Goal: Entertainment & Leisure: Consume media (video, audio)

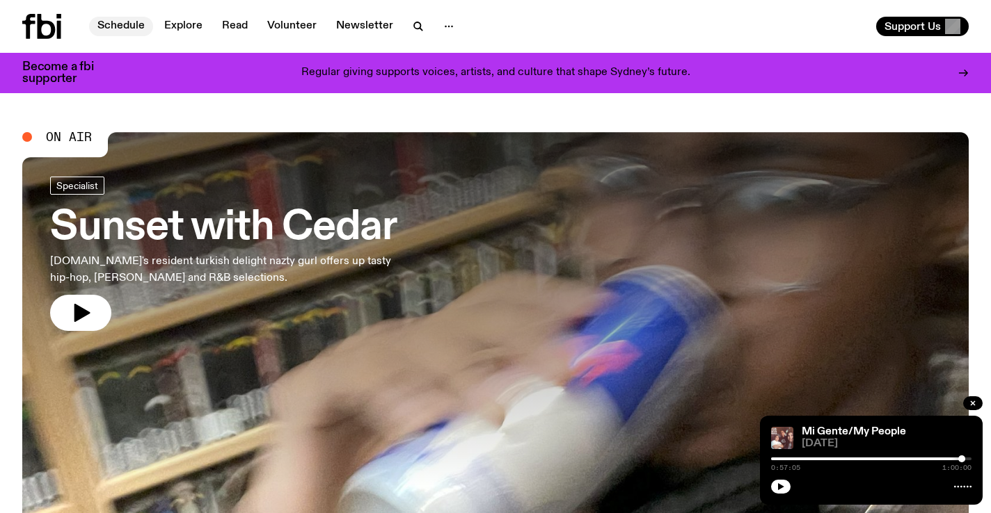
click at [136, 26] on link "Schedule" at bounding box center [121, 26] width 64 height 19
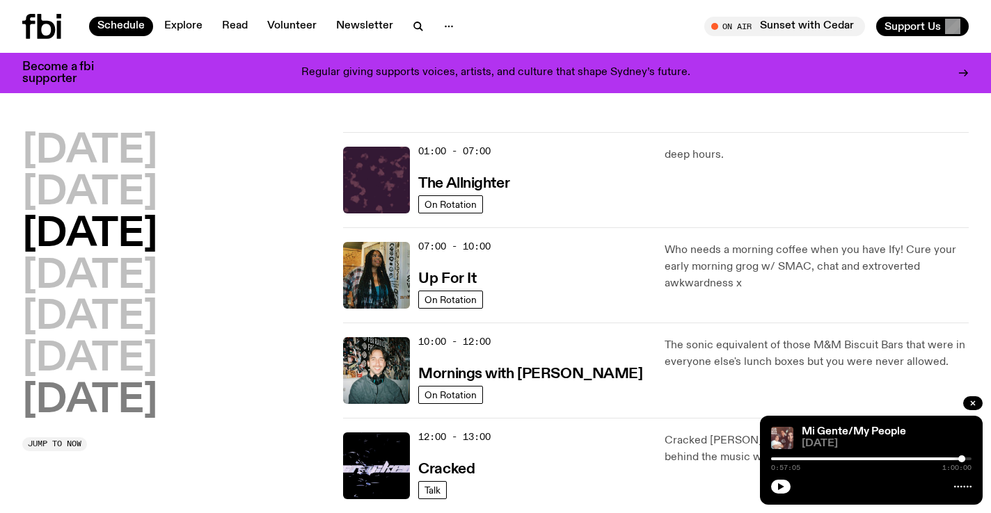
click at [141, 410] on h2 "[DATE]" at bounding box center [89, 401] width 135 height 39
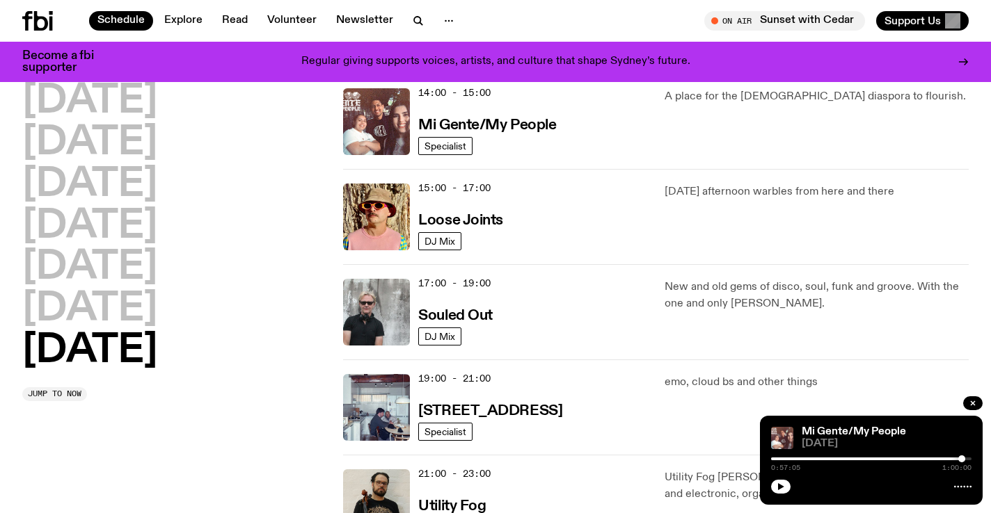
scroll to position [648, 0]
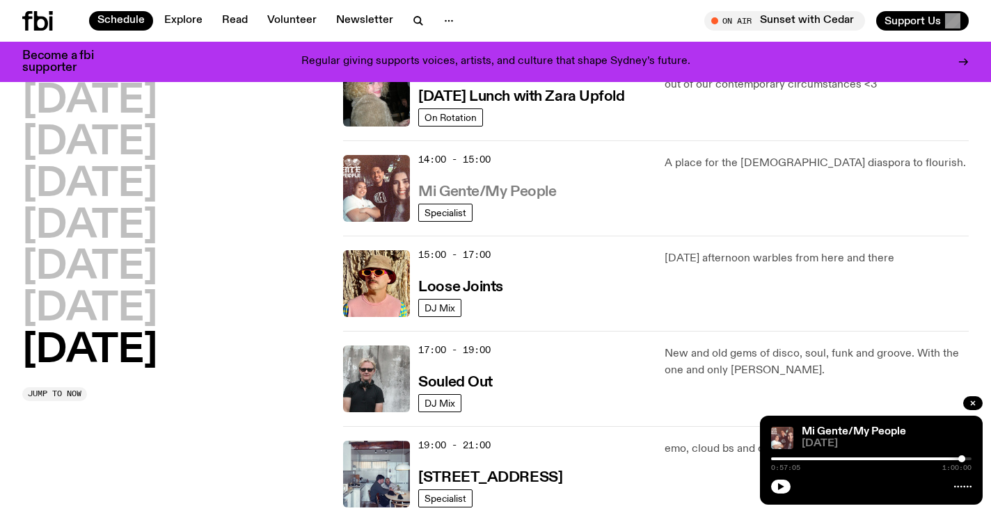
click at [468, 189] on h3 "Mi Gente/My People" at bounding box center [487, 192] width 138 height 15
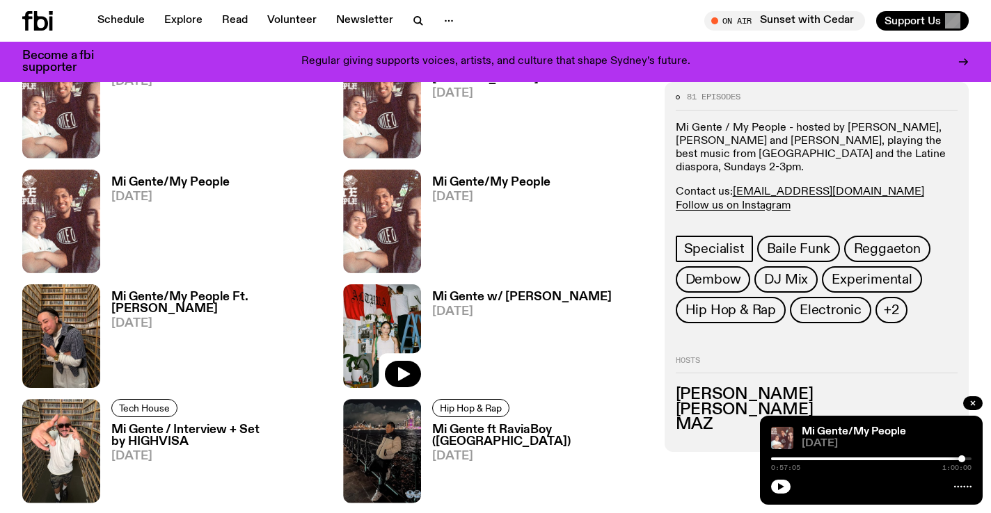
scroll to position [650, 0]
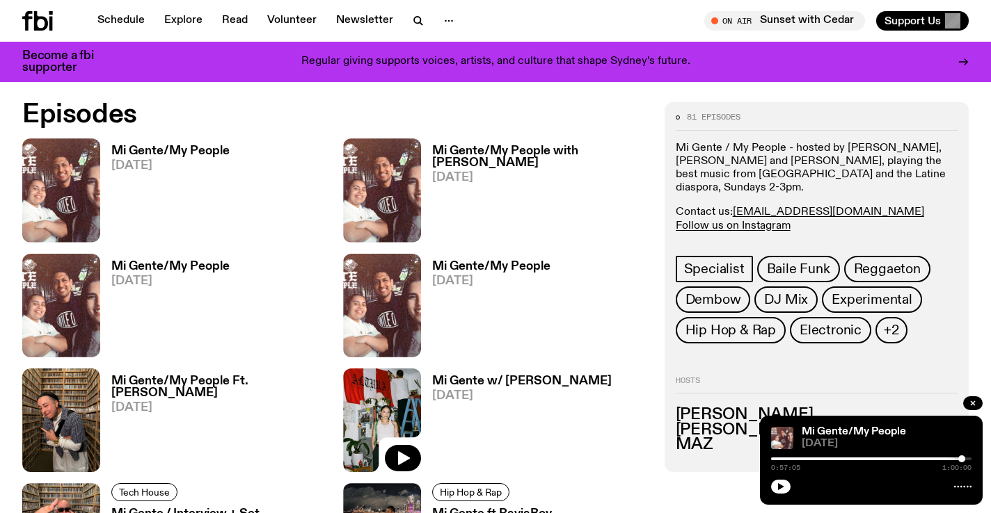
click at [168, 145] on h3 "Mi Gente/My People" at bounding box center [170, 151] width 118 height 12
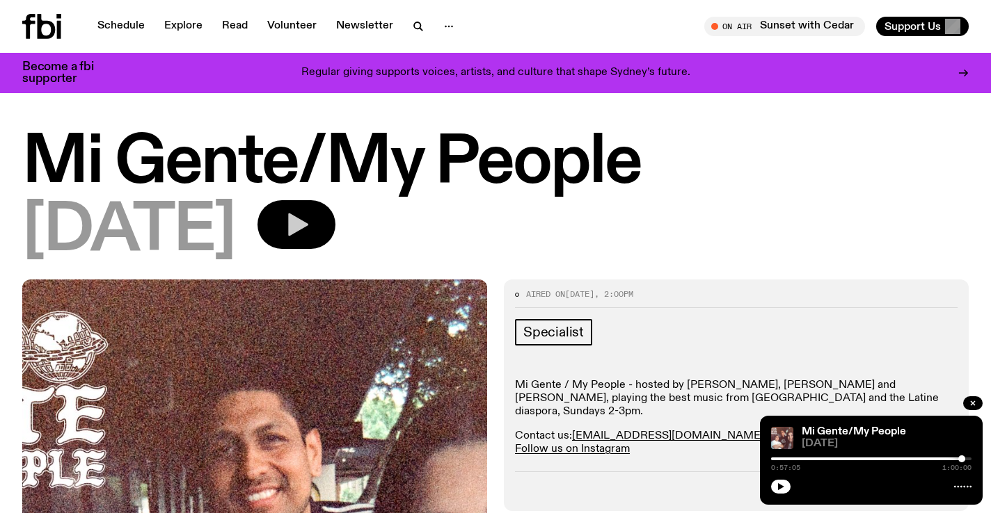
click at [335, 215] on button "button" at bounding box center [296, 224] width 78 height 49
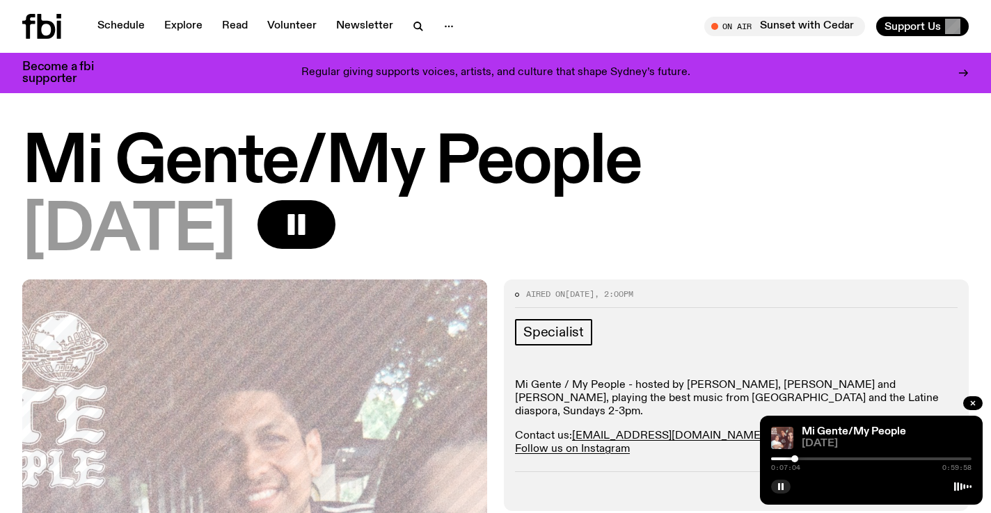
click at [796, 459] on div at bounding box center [794, 459] width 7 height 7
click at [799, 459] on div at bounding box center [799, 459] width 7 height 7
click at [804, 459] on div at bounding box center [871, 459] width 200 height 3
click at [807, 460] on div at bounding box center [807, 459] width 7 height 7
click at [814, 456] on div at bounding box center [812, 459] width 7 height 7
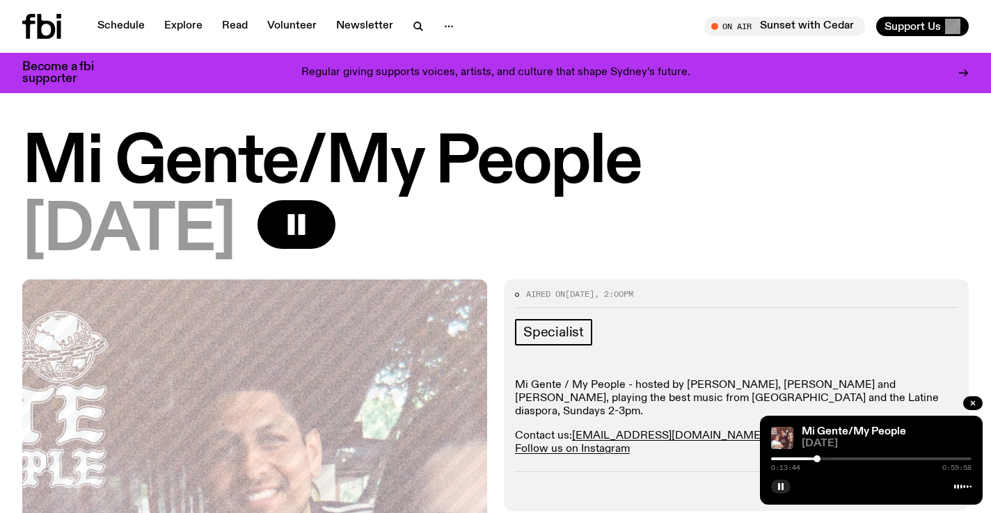
click at [817, 459] on div at bounding box center [816, 459] width 7 height 7
click at [821, 459] on div at bounding box center [818, 459] width 7 height 7
click at [824, 460] on div at bounding box center [823, 459] width 7 height 7
click at [827, 461] on div at bounding box center [825, 459] width 7 height 7
drag, startPoint x: 831, startPoint y: 457, endPoint x: 838, endPoint y: 461, distance: 8.4
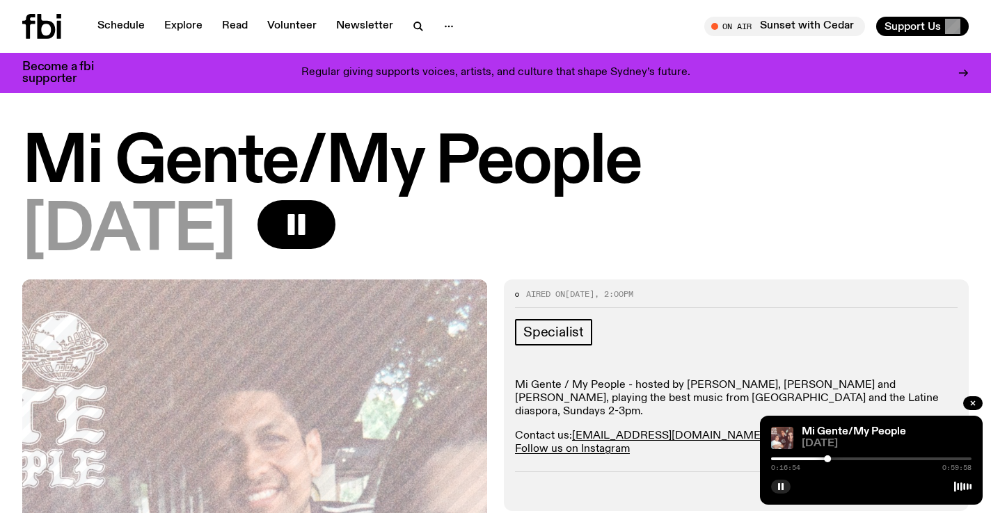
click at [838, 461] on div "0:16:54 0:59:58" at bounding box center [871, 463] width 200 height 17
drag, startPoint x: 829, startPoint y: 461, endPoint x: 836, endPoint y: 462, distance: 7.1
click at [836, 462] on div at bounding box center [833, 459] width 7 height 7
click at [834, 462] on div at bounding box center [833, 459] width 7 height 7
click at [842, 461] on div at bounding box center [841, 459] width 7 height 7
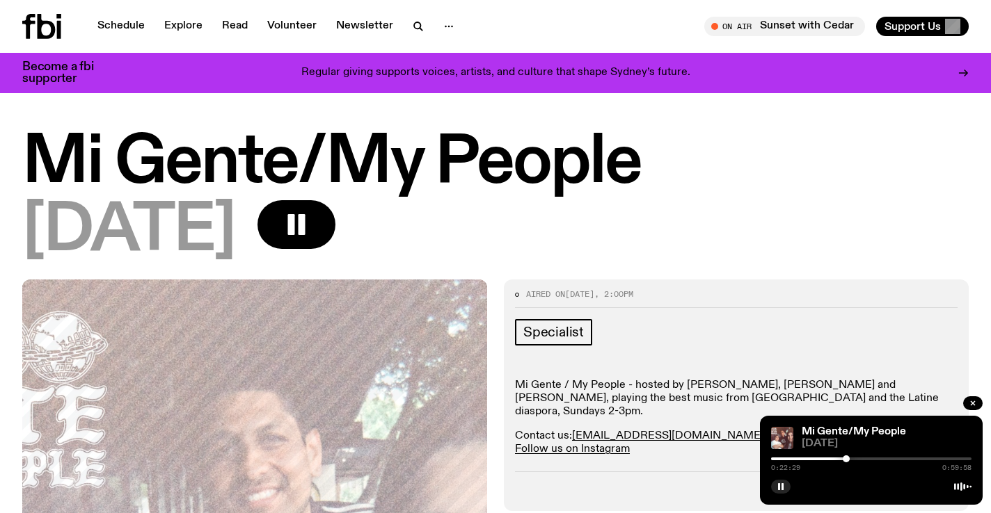
click at [846, 461] on div at bounding box center [846, 459] width 7 height 7
click at [848, 461] on div at bounding box center [848, 459] width 7 height 7
click at [852, 461] on div at bounding box center [850, 459] width 7 height 7
click at [859, 461] on div at bounding box center [857, 459] width 7 height 7
click at [863, 463] on div "0:27:29 0:59:58" at bounding box center [871, 463] width 200 height 17
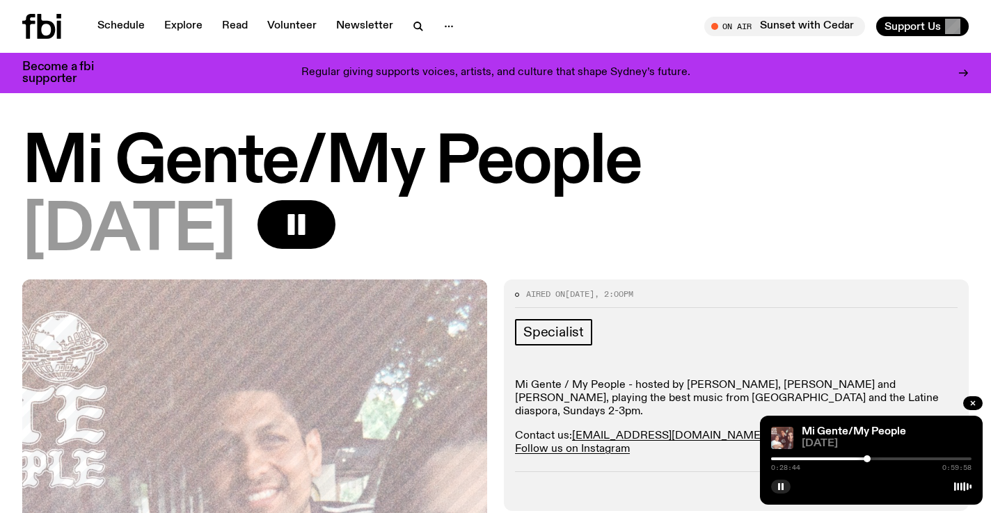
click at [867, 459] on div at bounding box center [866, 459] width 7 height 7
click at [875, 462] on div "0:28:48 0:59:58" at bounding box center [871, 463] width 200 height 17
click at [863, 462] on div "0:28:49 0:59:58" at bounding box center [871, 463] width 200 height 17
click at [868, 461] on div at bounding box center [868, 459] width 7 height 7
click at [870, 461] on div at bounding box center [870, 459] width 7 height 7
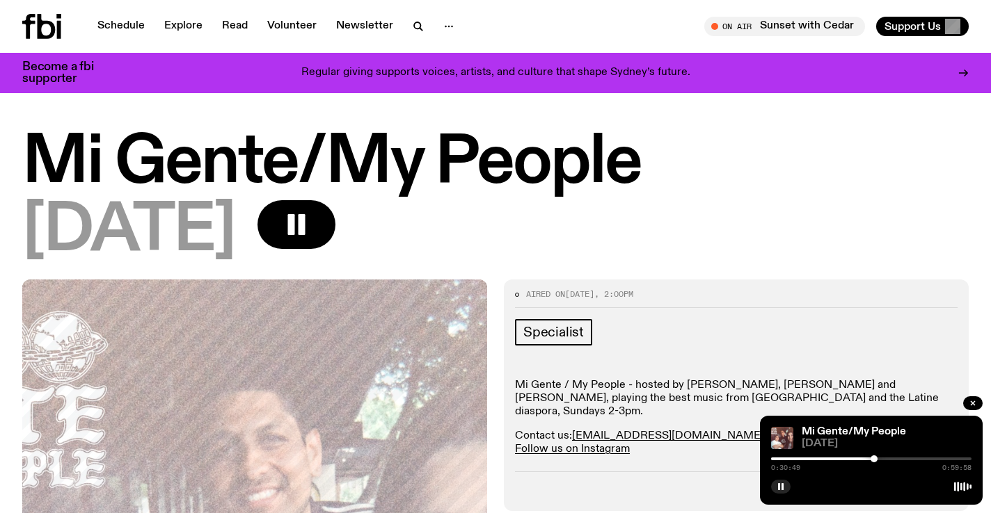
click at [874, 457] on div at bounding box center [873, 459] width 7 height 7
click at [880, 458] on div at bounding box center [878, 459] width 7 height 7
click at [884, 460] on div at bounding box center [884, 459] width 7 height 7
click at [888, 461] on div at bounding box center [886, 459] width 7 height 7
click at [888, 461] on div at bounding box center [888, 459] width 7 height 7
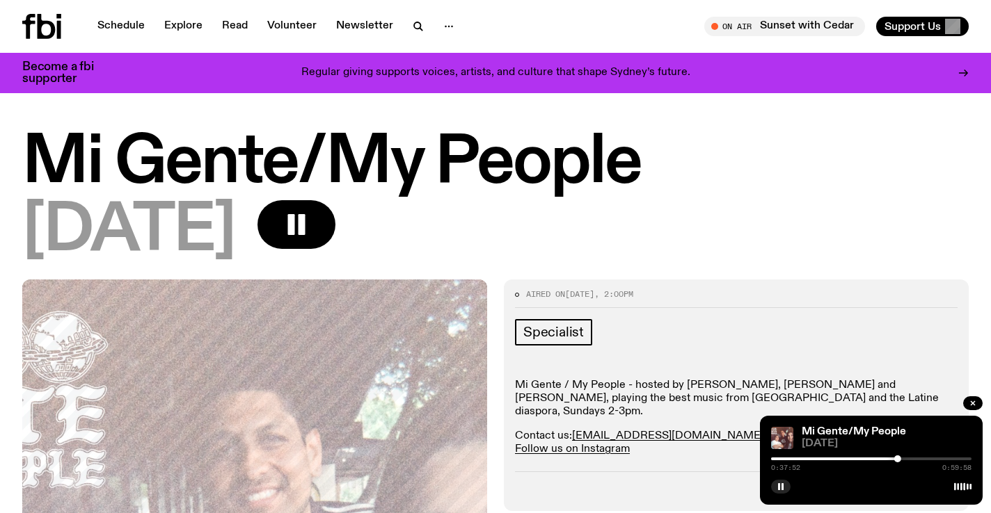
click at [905, 459] on div at bounding box center [871, 459] width 200 height 3
click at [910, 459] on div at bounding box center [871, 459] width 200 height 3
click at [909, 459] on div at bounding box center [908, 459] width 7 height 7
click at [926, 459] on div at bounding box center [926, 459] width 7 height 7
click at [930, 459] on div at bounding box center [929, 459] width 7 height 7
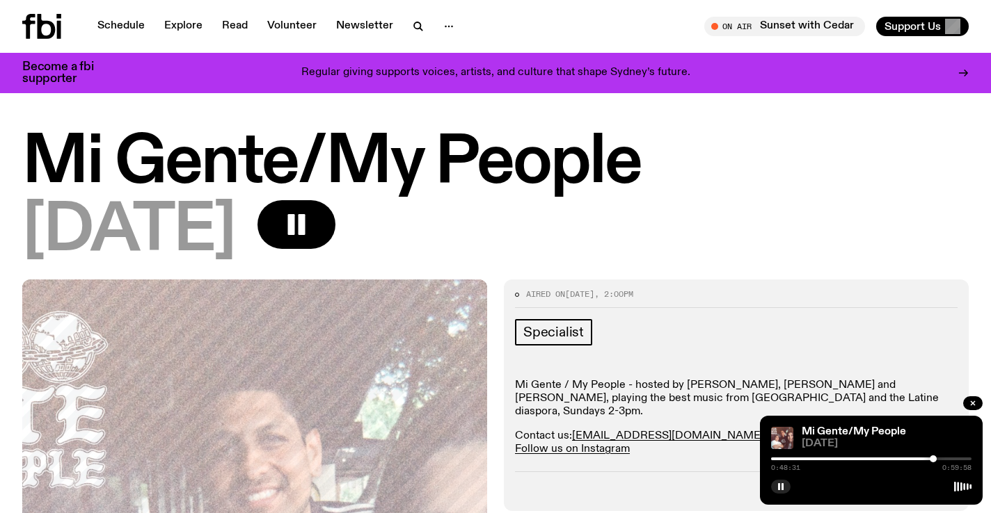
click at [933, 460] on div at bounding box center [933, 459] width 7 height 7
click at [937, 461] on div at bounding box center [935, 459] width 7 height 7
click at [941, 461] on div at bounding box center [939, 459] width 7 height 7
click at [943, 461] on div at bounding box center [942, 459] width 7 height 7
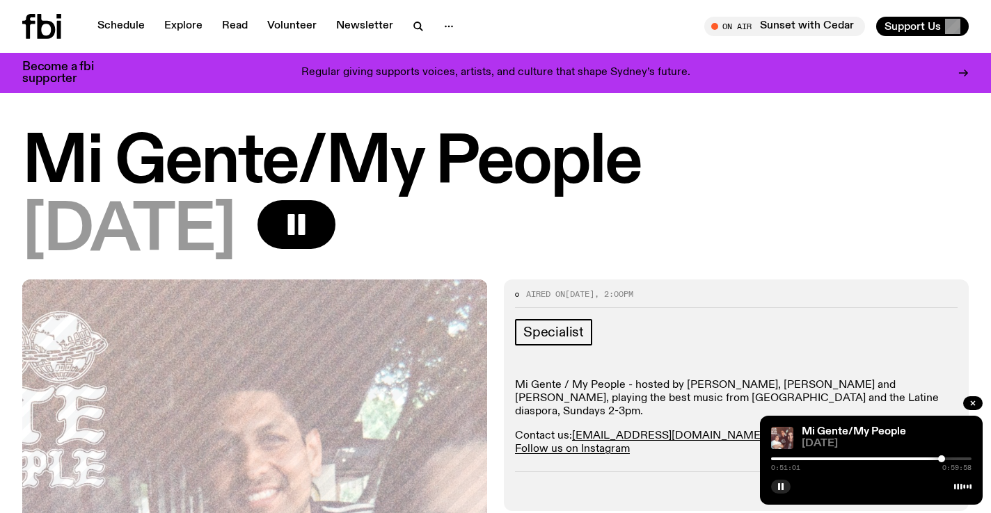
click at [941, 461] on div at bounding box center [941, 459] width 7 height 7
click at [957, 460] on div at bounding box center [955, 459] width 7 height 7
click at [961, 463] on div "0:56:51 0:59:58" at bounding box center [871, 463] width 200 height 17
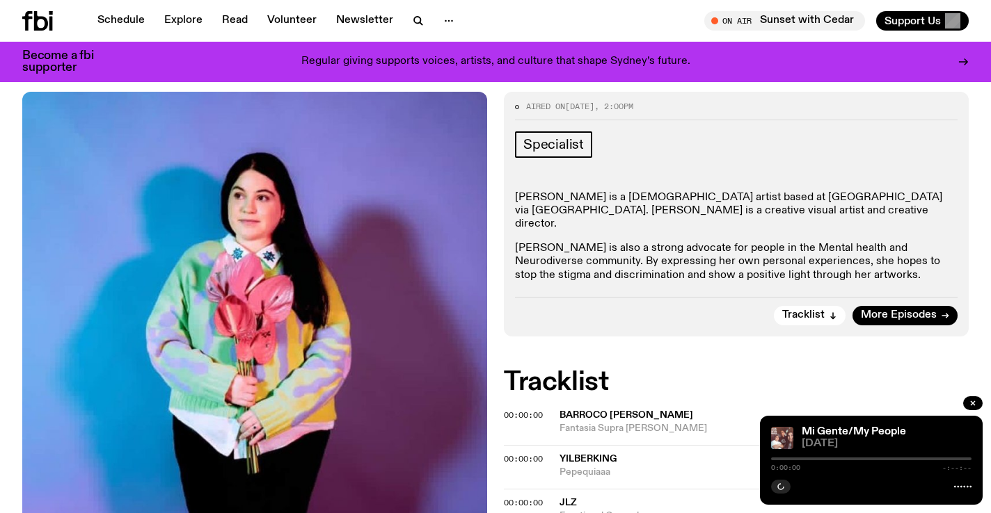
scroll to position [180, 0]
